Goal: Register for event/course

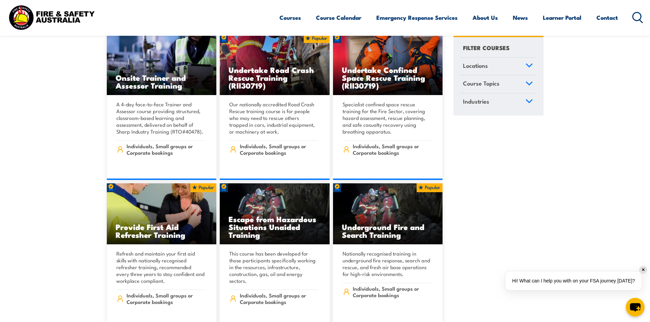
scroll to position [443, 0]
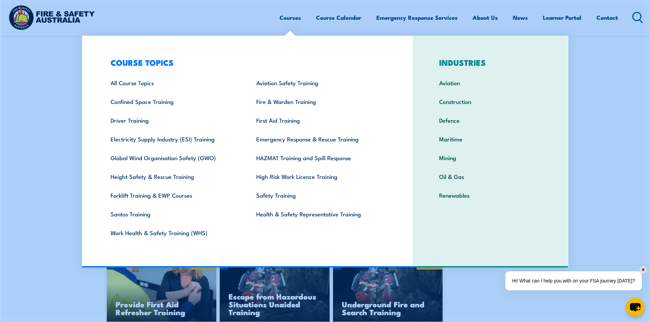
click at [214, 62] on h3 "COURSE TOPICS" at bounding box center [245, 63] width 291 height 10
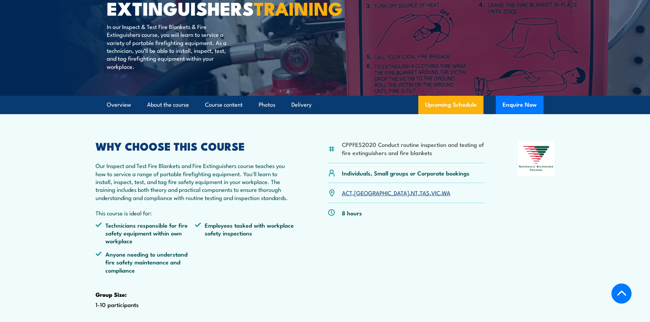
scroll to position [136, 0]
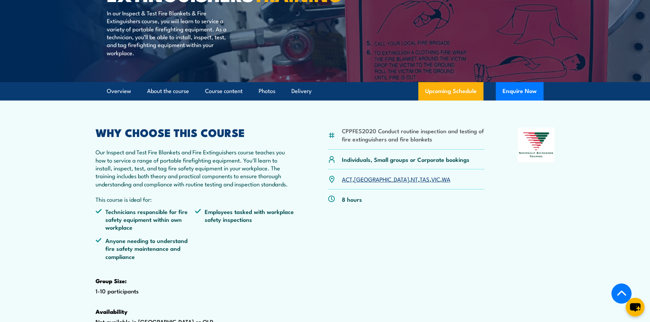
click at [360, 183] on link "[GEOGRAPHIC_DATA]" at bounding box center [381, 179] width 55 height 8
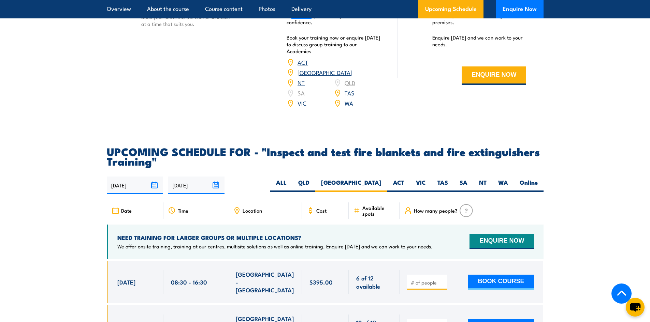
scroll to position [1109, 0]
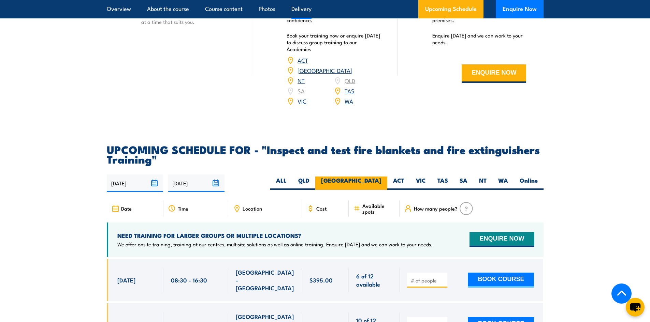
click at [372, 190] on label "[GEOGRAPHIC_DATA]" at bounding box center [351, 183] width 72 height 13
click at [381, 181] on input "[GEOGRAPHIC_DATA]" at bounding box center [383, 179] width 4 height 4
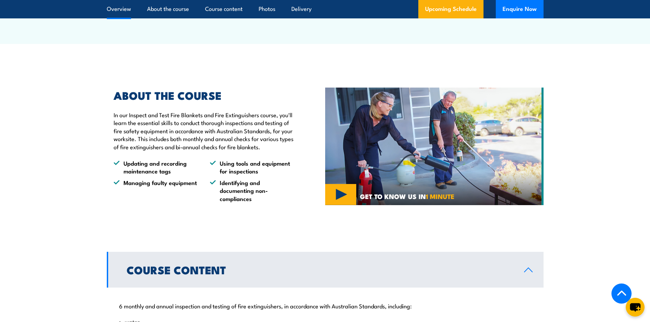
scroll to position [358, 0]
